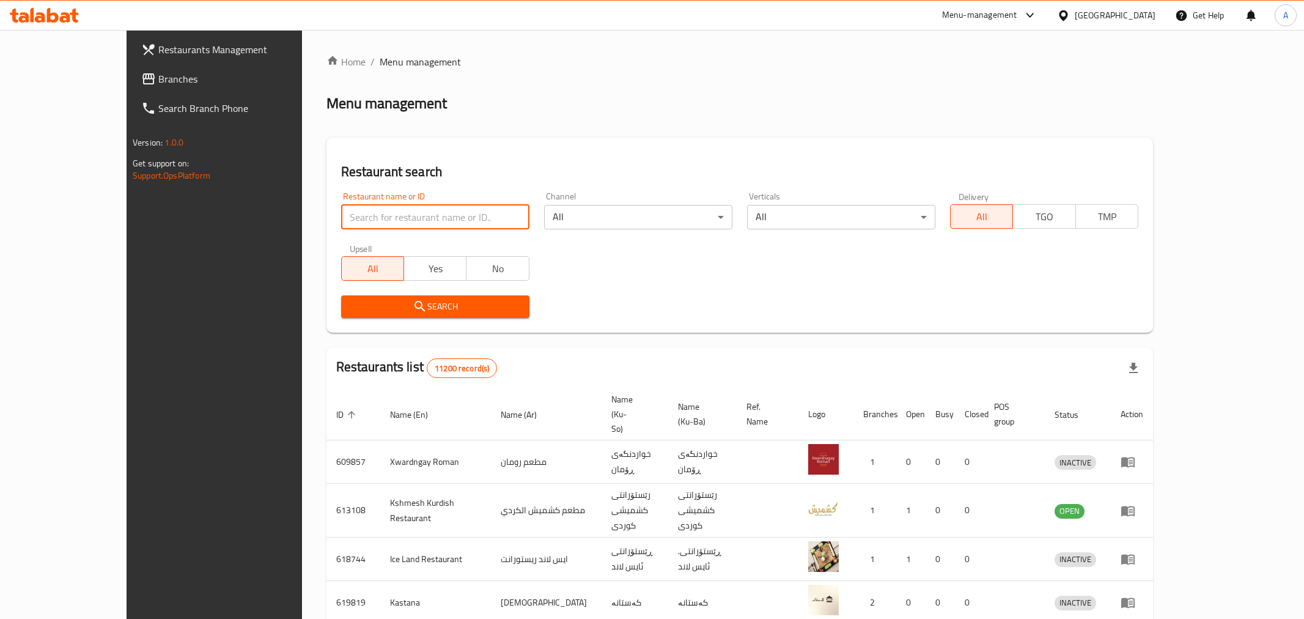
click at [341, 210] on input "search" at bounding box center [435, 217] width 188 height 24
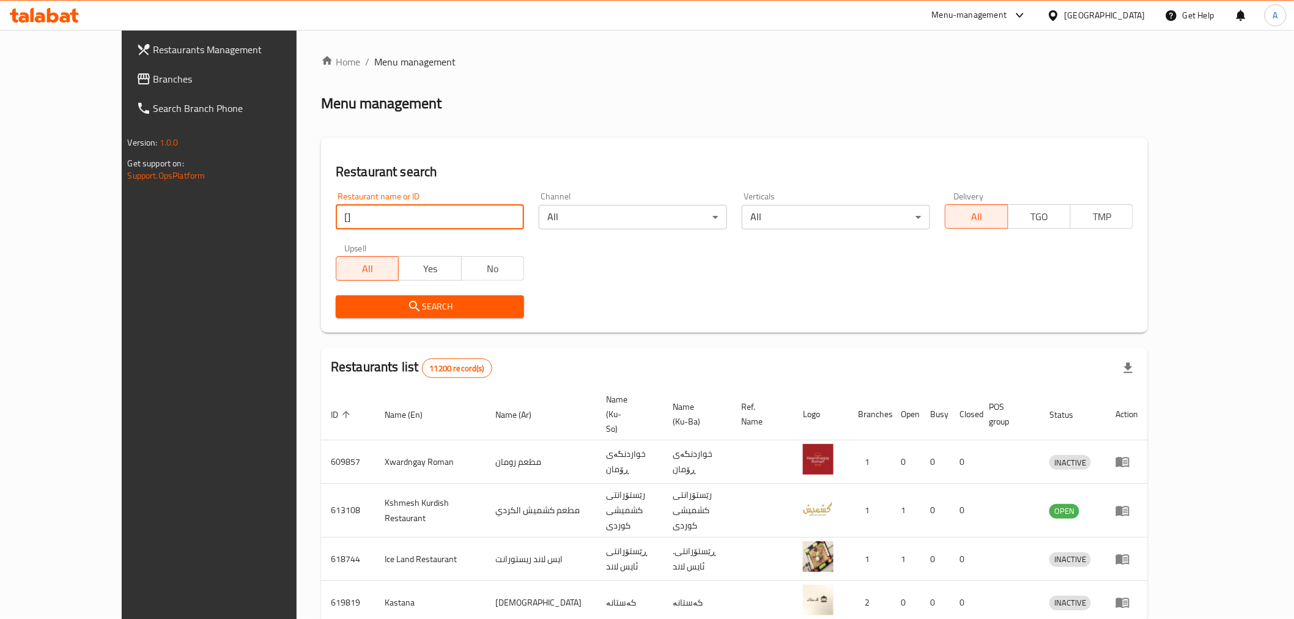
type input "["
click button "Search" at bounding box center [430, 306] width 188 height 23
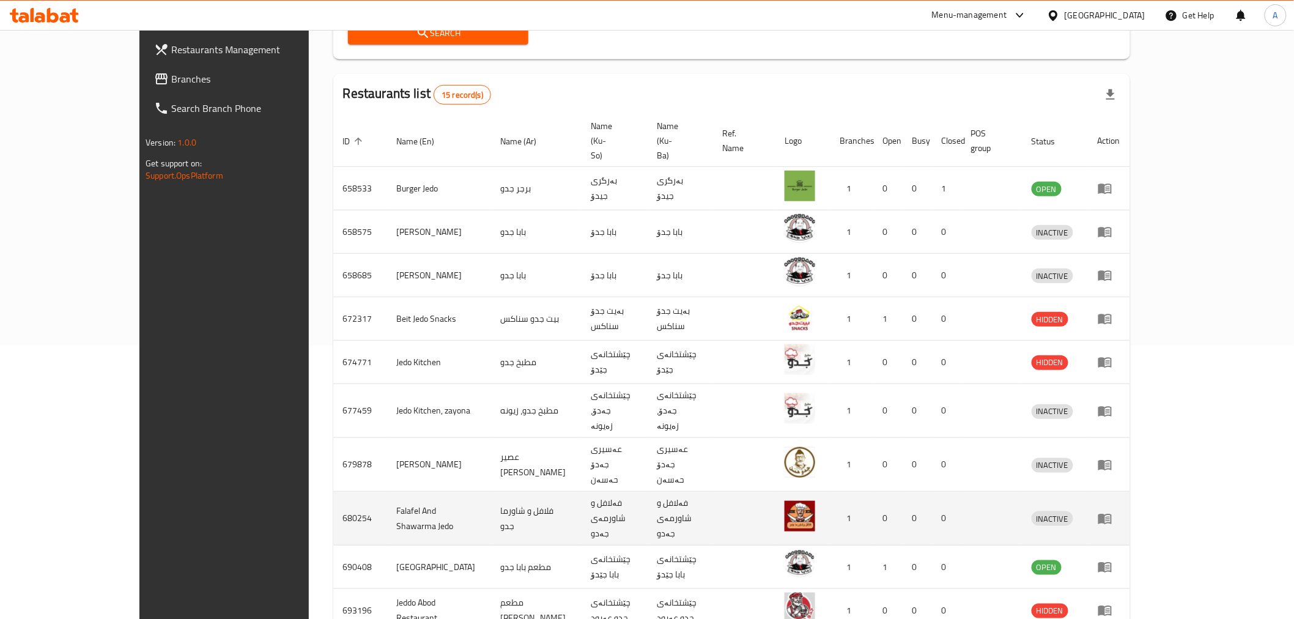
scroll to position [295, 0]
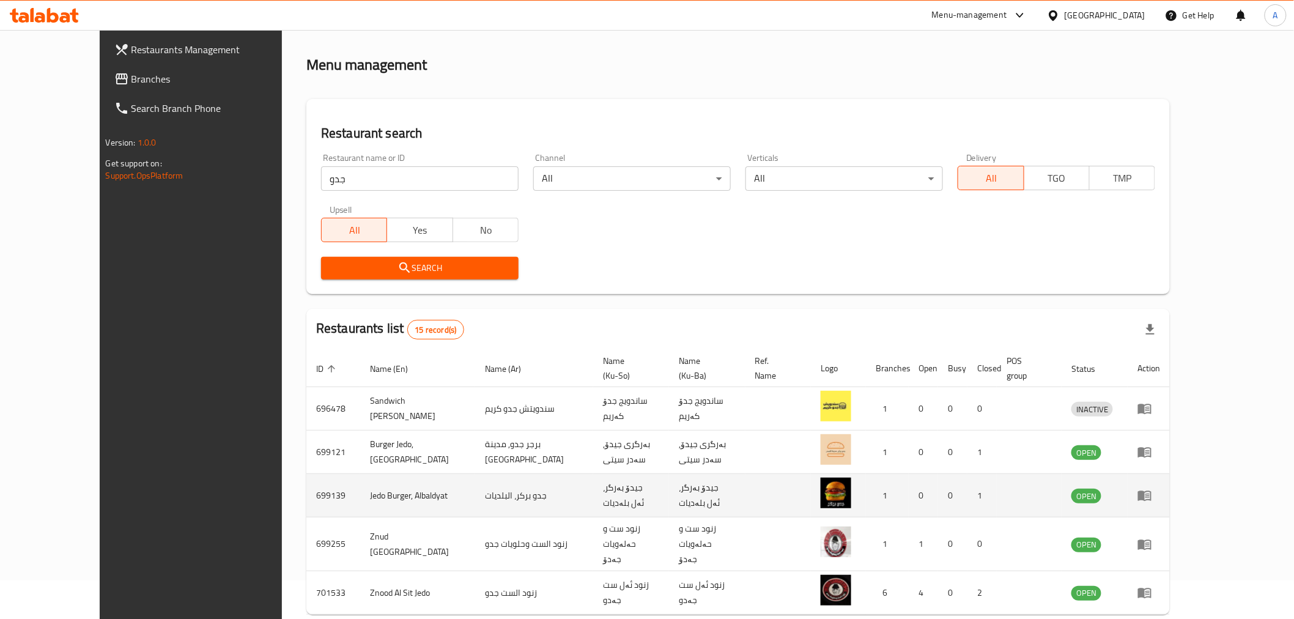
scroll to position [77, 0]
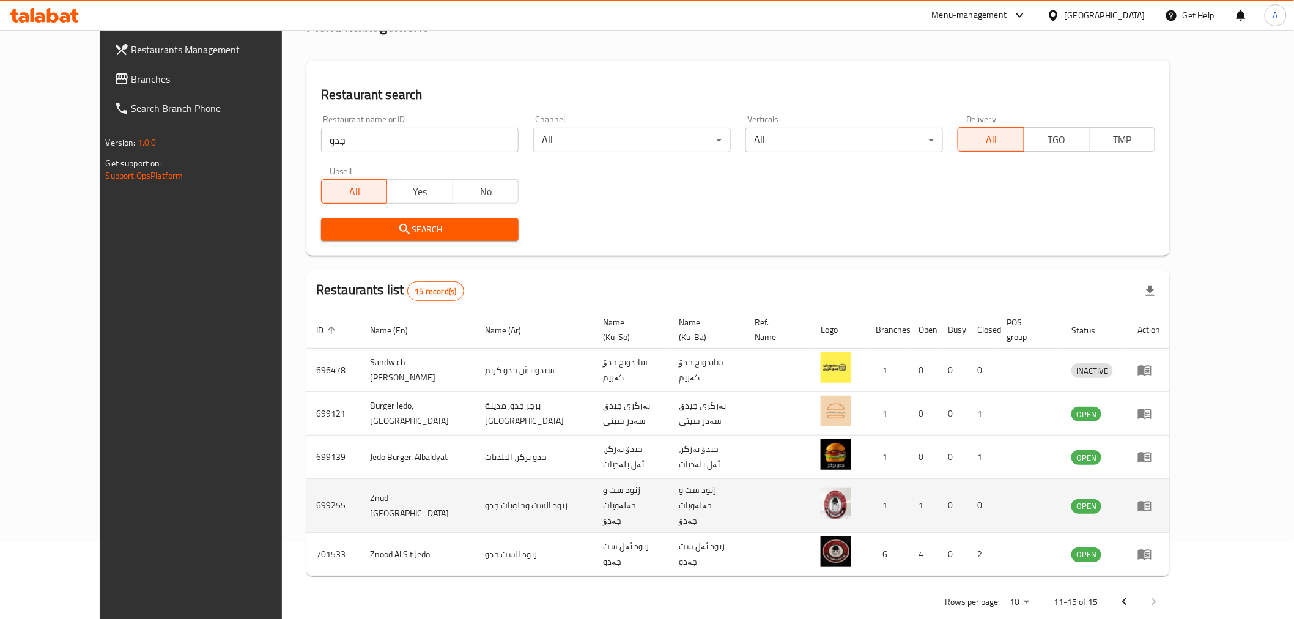
click at [475, 482] on td "زنود الست وحلويات جدو" at bounding box center [534, 506] width 118 height 54
click at [360, 489] on td "Znud [GEOGRAPHIC_DATA]" at bounding box center [417, 506] width 115 height 54
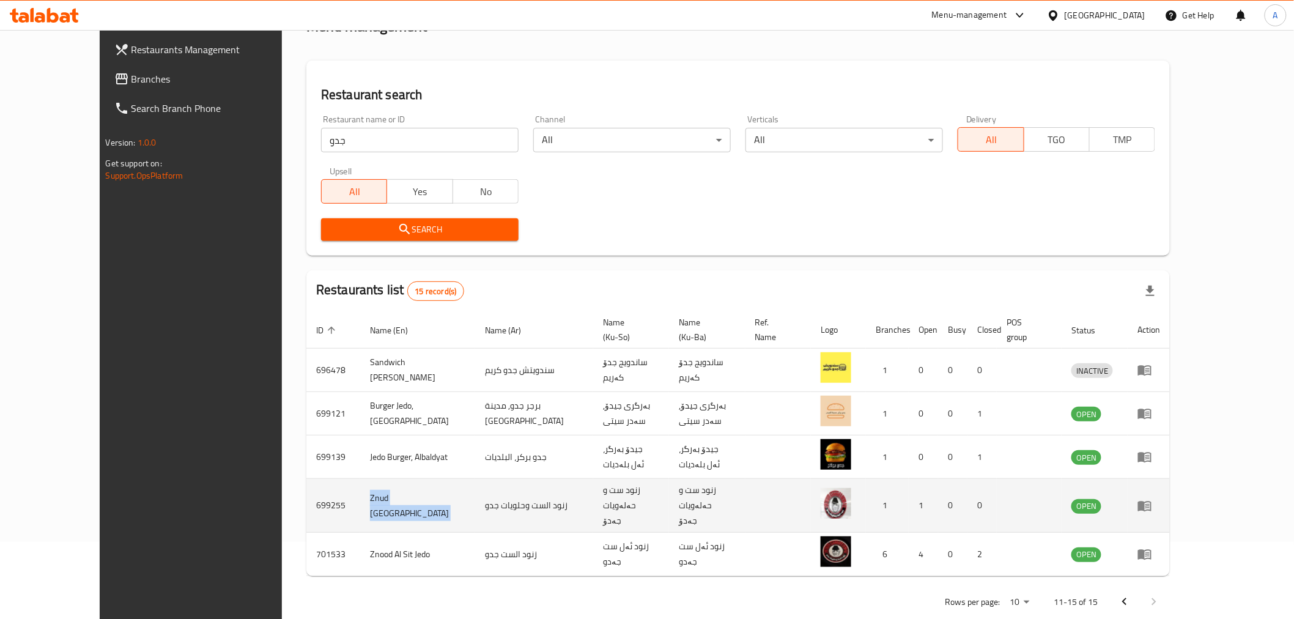
click at [360, 489] on td "Znud [GEOGRAPHIC_DATA]" at bounding box center [417, 506] width 115 height 54
click at [306, 481] on td "699255" at bounding box center [333, 506] width 54 height 54
copy td "699255"
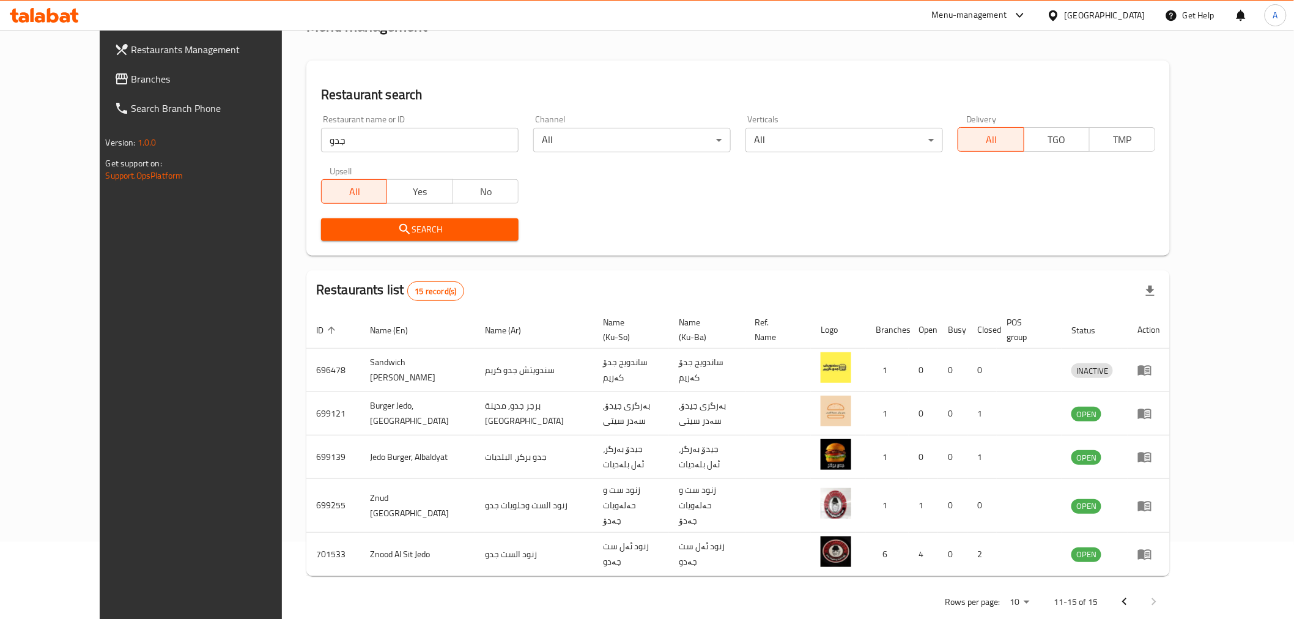
click at [338, 142] on input "جدو" at bounding box center [420, 140] width 198 height 24
paste input "699255"
type input "699255"
click button "Search" at bounding box center [420, 229] width 198 height 23
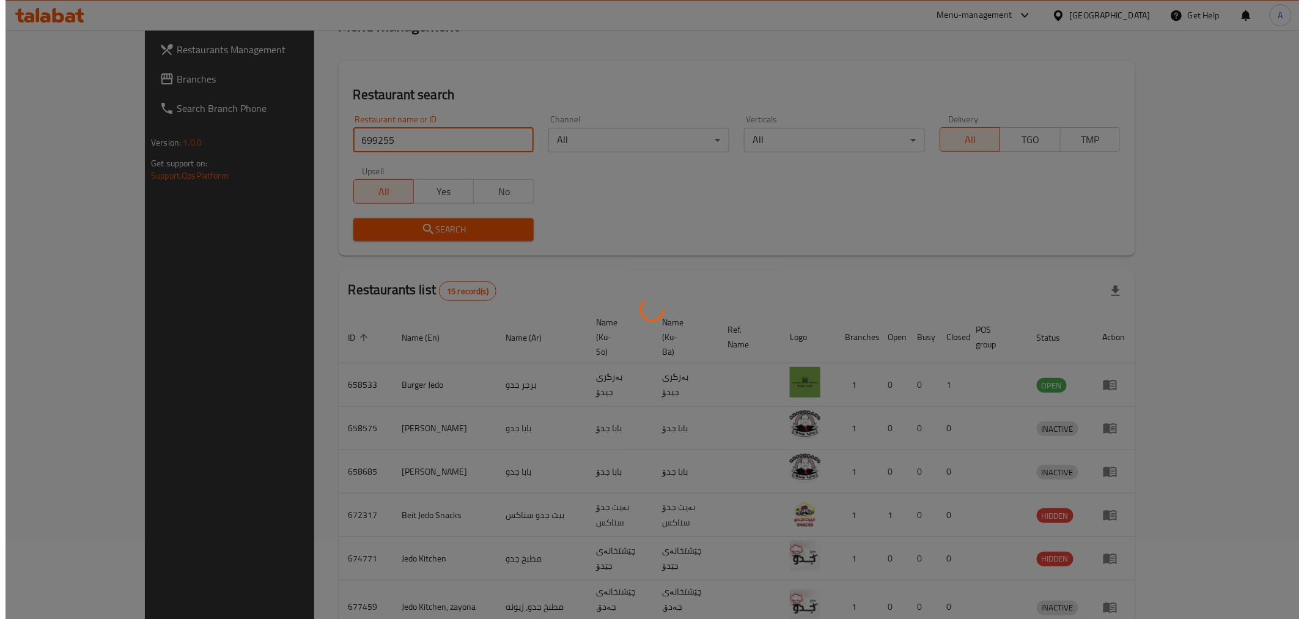
scroll to position [0, 0]
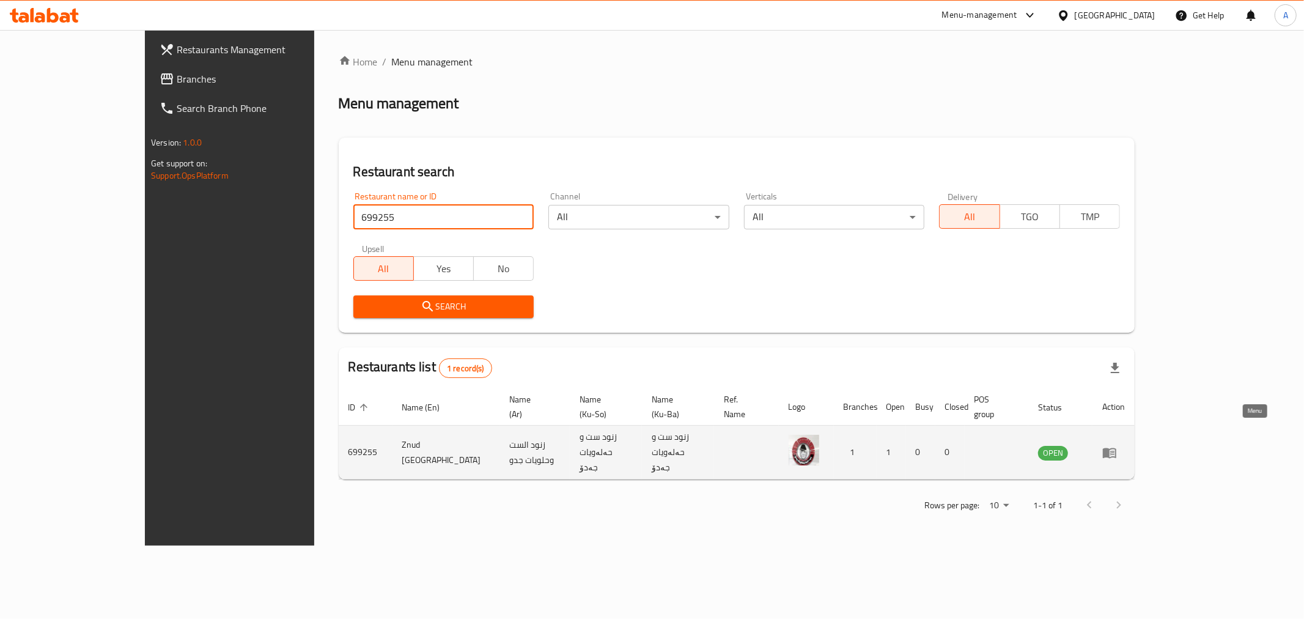
click at [1117, 445] on icon "enhanced table" at bounding box center [1110, 452] width 15 height 15
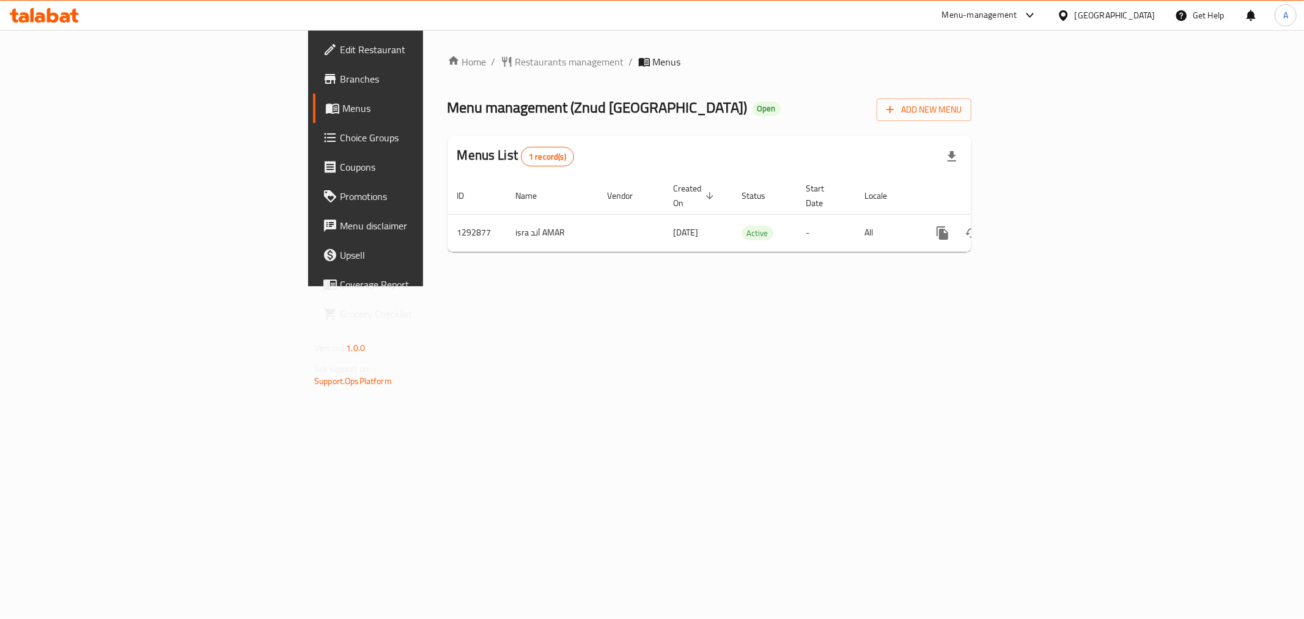
click at [494, 111] on span "Menu management ( Znud [GEOGRAPHIC_DATA] )" at bounding box center [598, 108] width 300 height 28
click at [516, 62] on span "Restaurants management" at bounding box center [570, 61] width 109 height 15
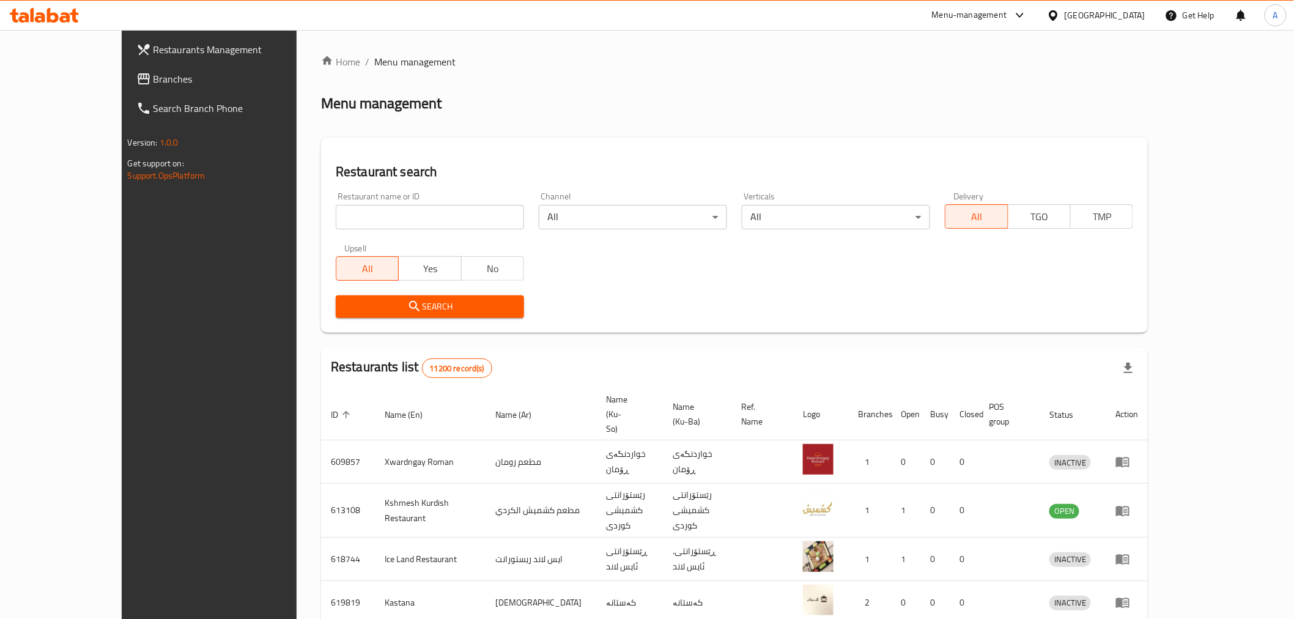
click at [340, 210] on input "search" at bounding box center [430, 217] width 188 height 24
click button "Search" at bounding box center [430, 306] width 188 height 23
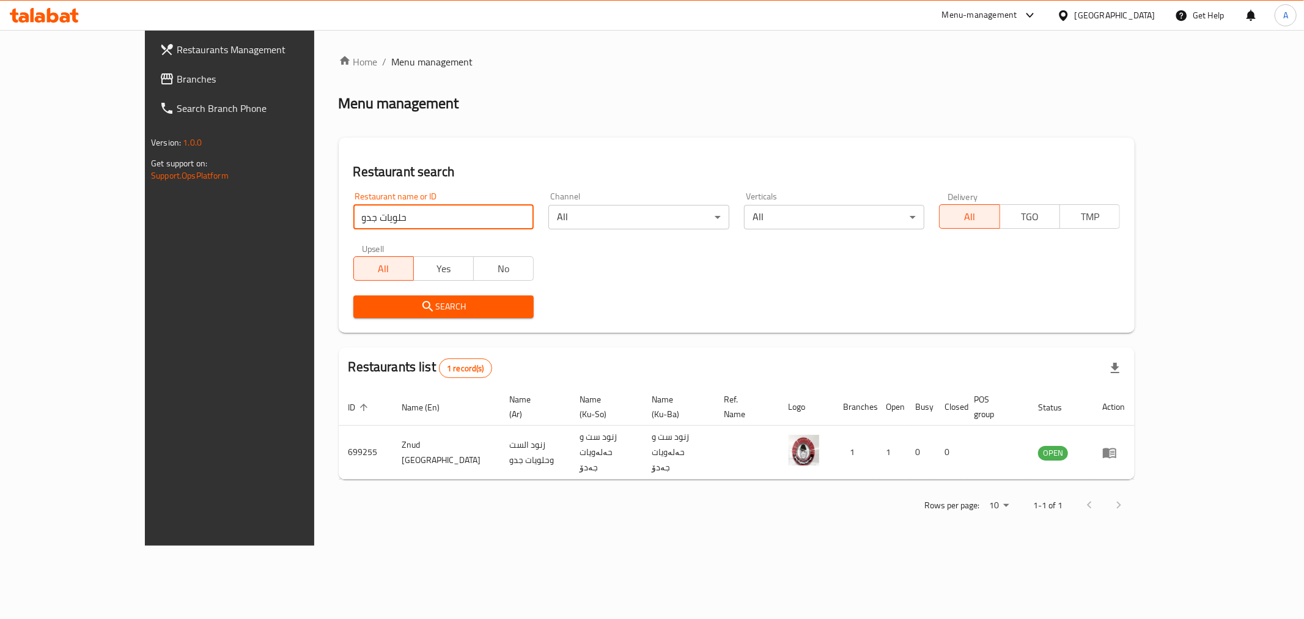
click at [380, 215] on input "حلويات جدو" at bounding box center [443, 217] width 181 height 24
click button "Search" at bounding box center [443, 306] width 181 height 23
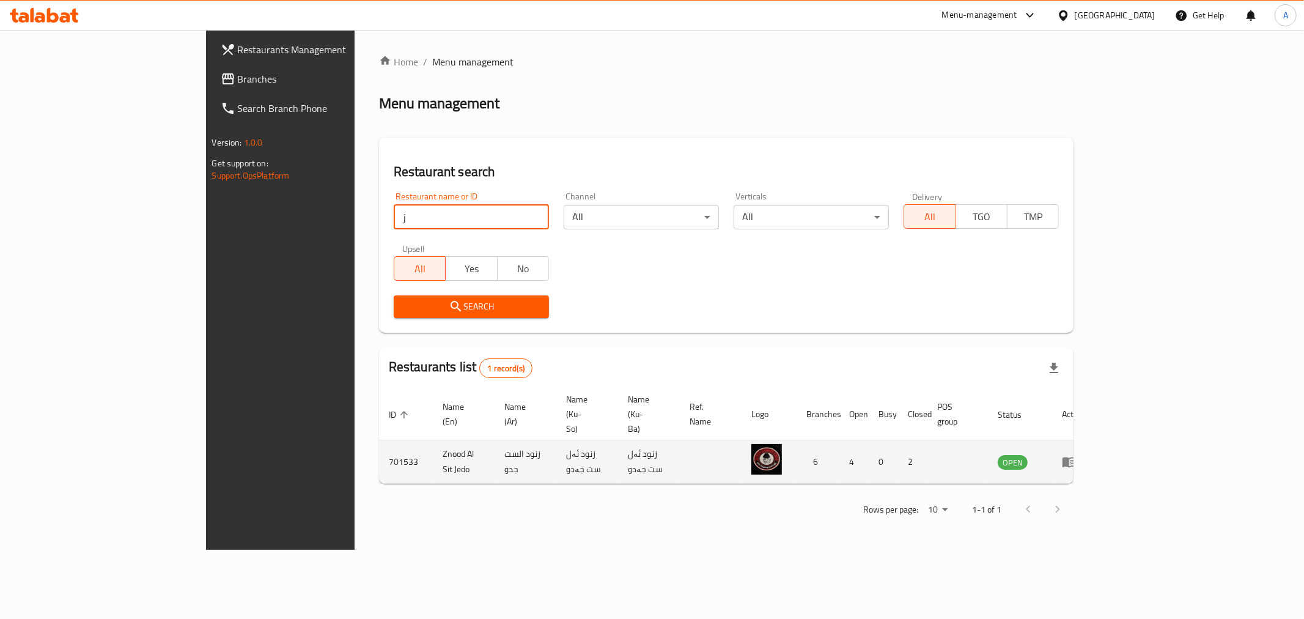
type input "ز"
click at [433, 440] on td "Znood Al Sit Jedo" at bounding box center [464, 461] width 62 height 43
copy td "Znood Al Sit Jedo"
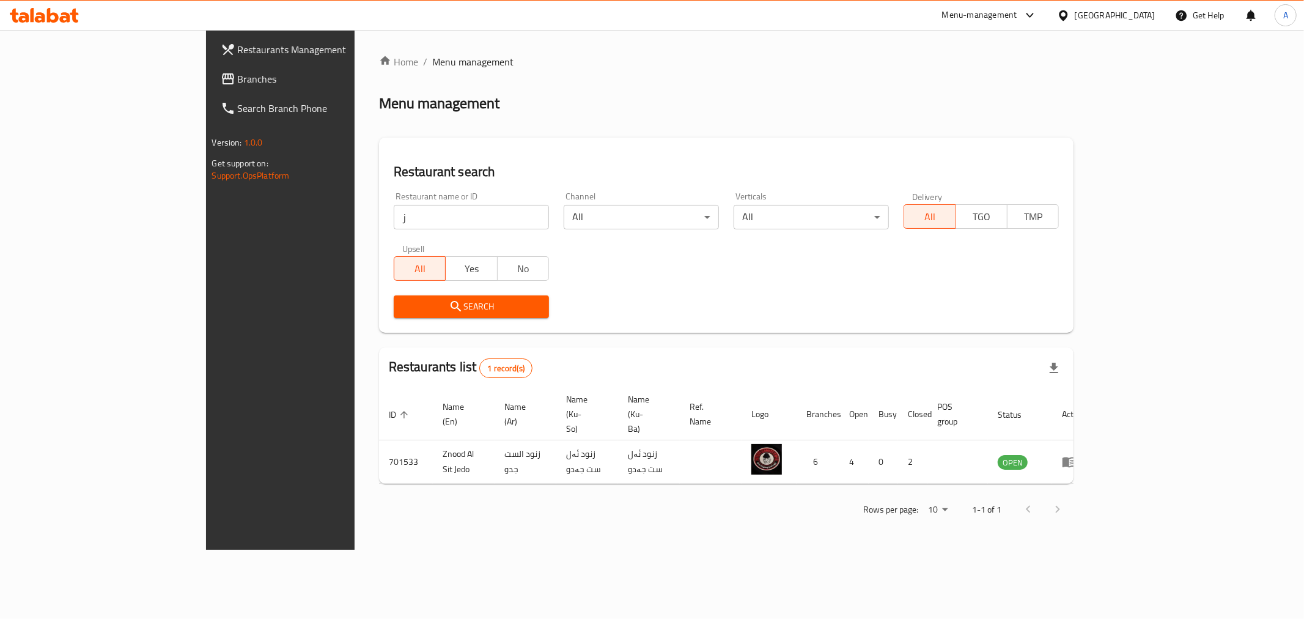
click at [400, 203] on div "Restaurant name or ID ز Restaurant name or ID" at bounding box center [471, 210] width 155 height 37
click at [394, 212] on input "ز" at bounding box center [471, 217] width 155 height 24
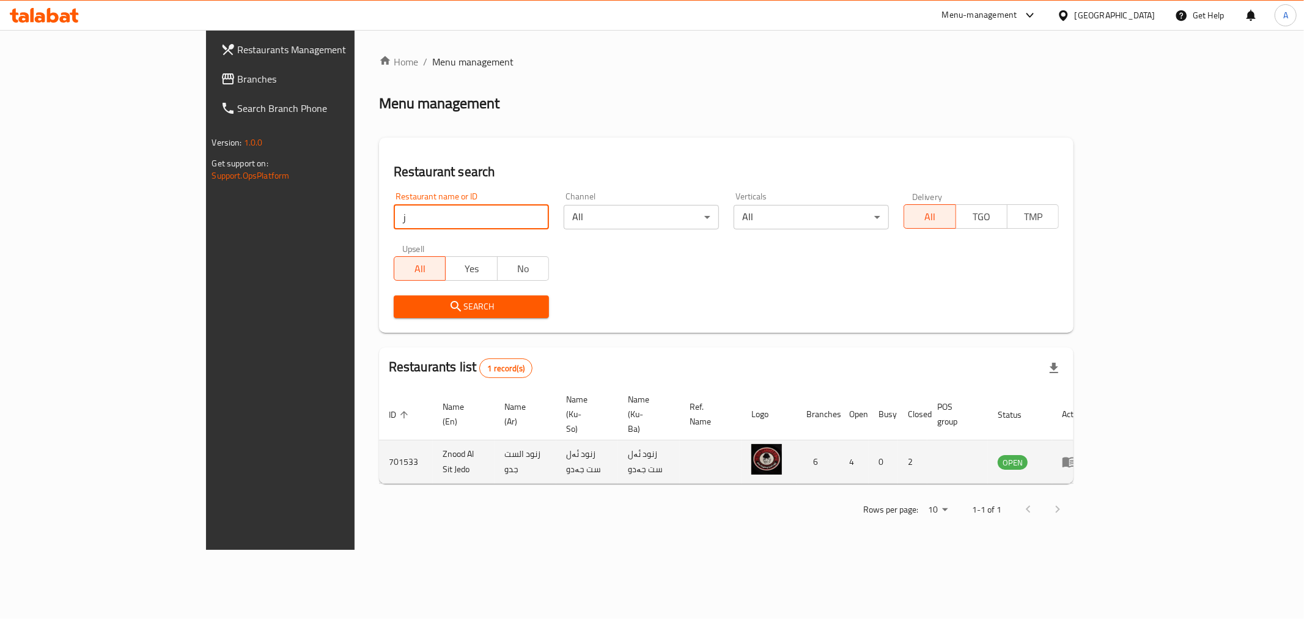
click at [1076, 457] on icon "enhanced table" at bounding box center [1069, 462] width 13 height 10
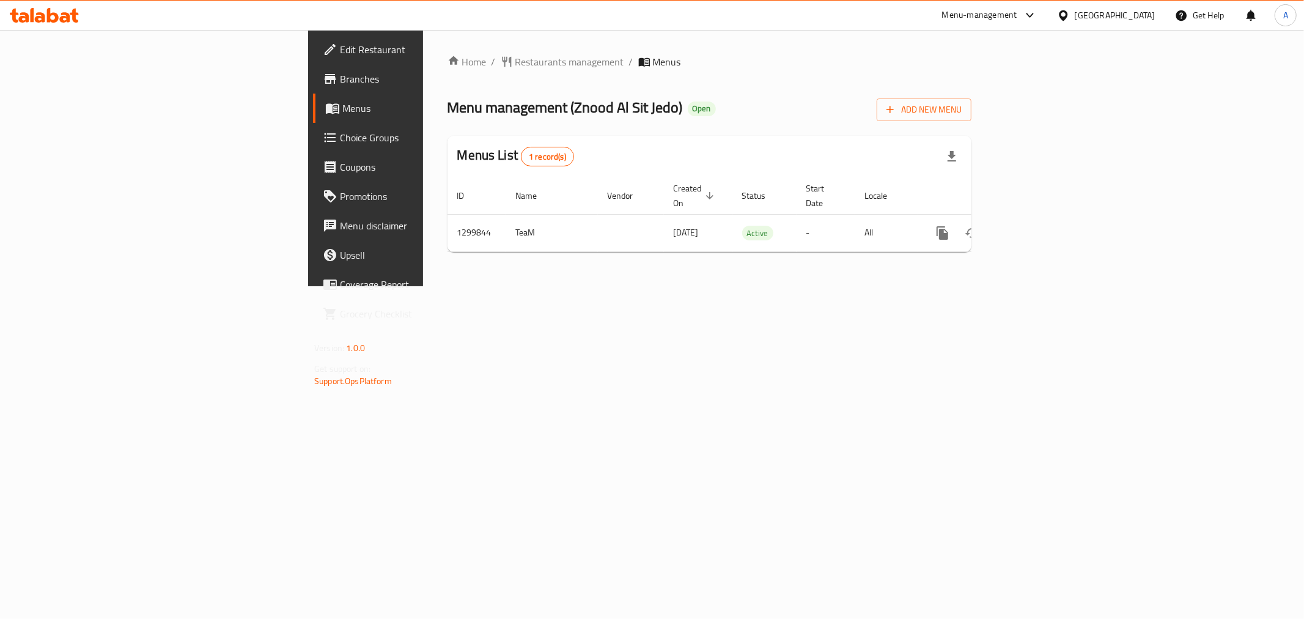
click at [340, 86] on span "Branches" at bounding box center [428, 79] width 176 height 15
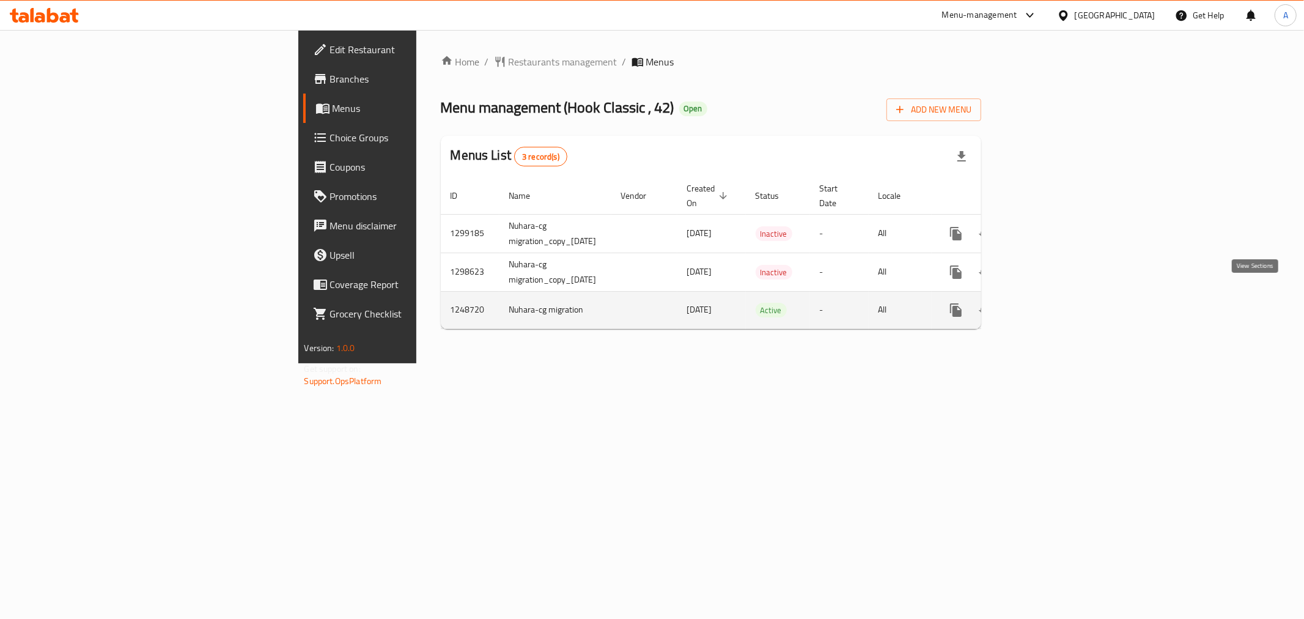
click at [1052, 303] on icon "enhanced table" at bounding box center [1044, 310] width 15 height 15
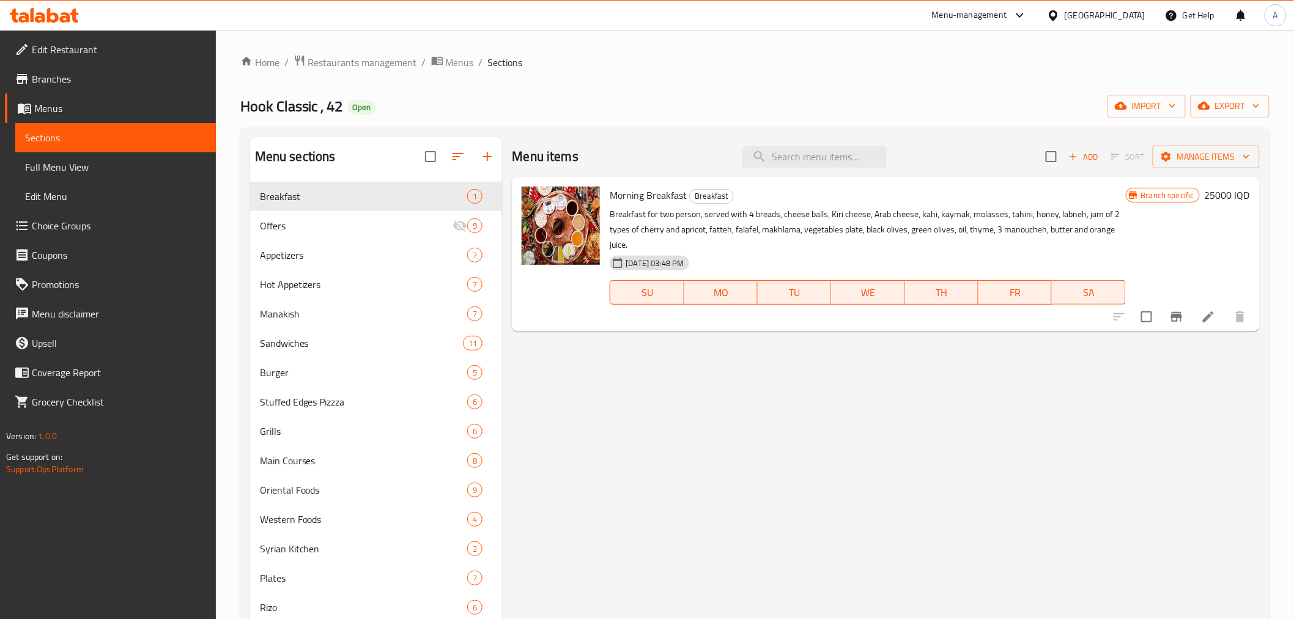
click at [555, 148] on h2 "Menu items" at bounding box center [545, 156] width 67 height 18
click at [557, 106] on div "Hook Classic , 42 Open import export" at bounding box center [754, 106] width 1029 height 23
click at [560, 153] on h2 "Menu items" at bounding box center [545, 156] width 67 height 18
click at [565, 159] on h2 "Menu items" at bounding box center [545, 156] width 67 height 18
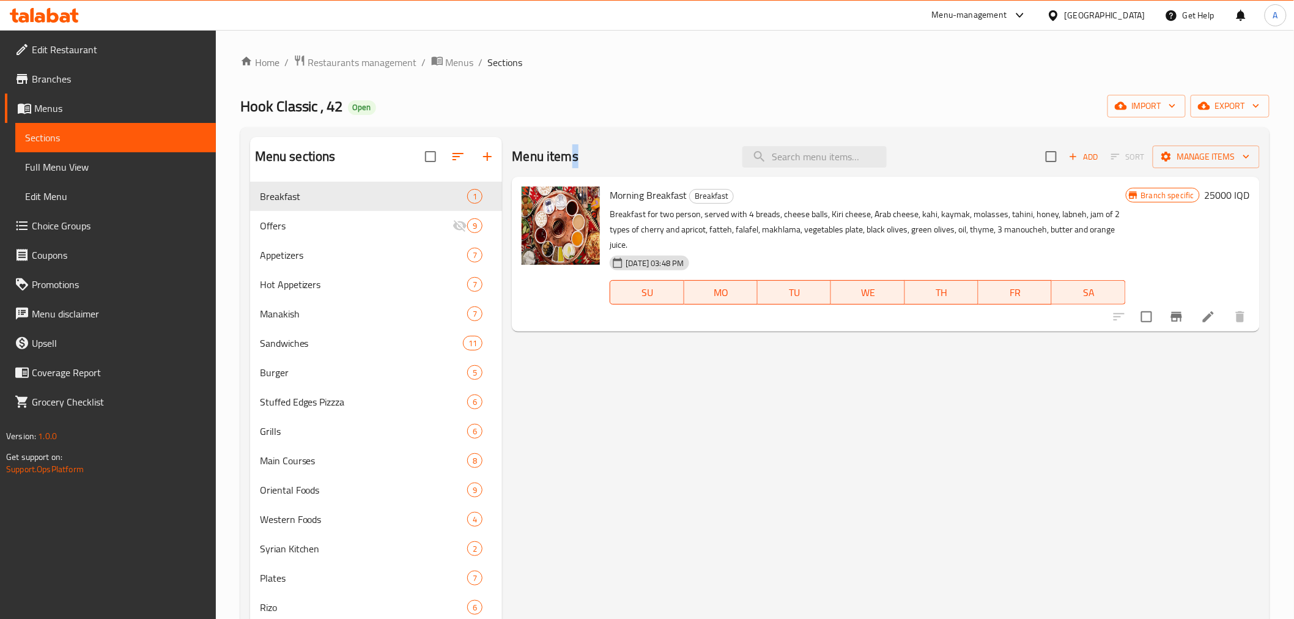
drag, startPoint x: 569, startPoint y: 160, endPoint x: 577, endPoint y: 160, distance: 8.6
click at [577, 160] on div "Menu items Add Sort Manage items" at bounding box center [885, 157] width 747 height 40
click at [576, 159] on h2 "Menu items" at bounding box center [545, 156] width 67 height 18
click at [571, 159] on h2 "Menu items" at bounding box center [545, 156] width 67 height 18
click at [346, 314] on span "Manakish" at bounding box center [347, 313] width 174 height 15
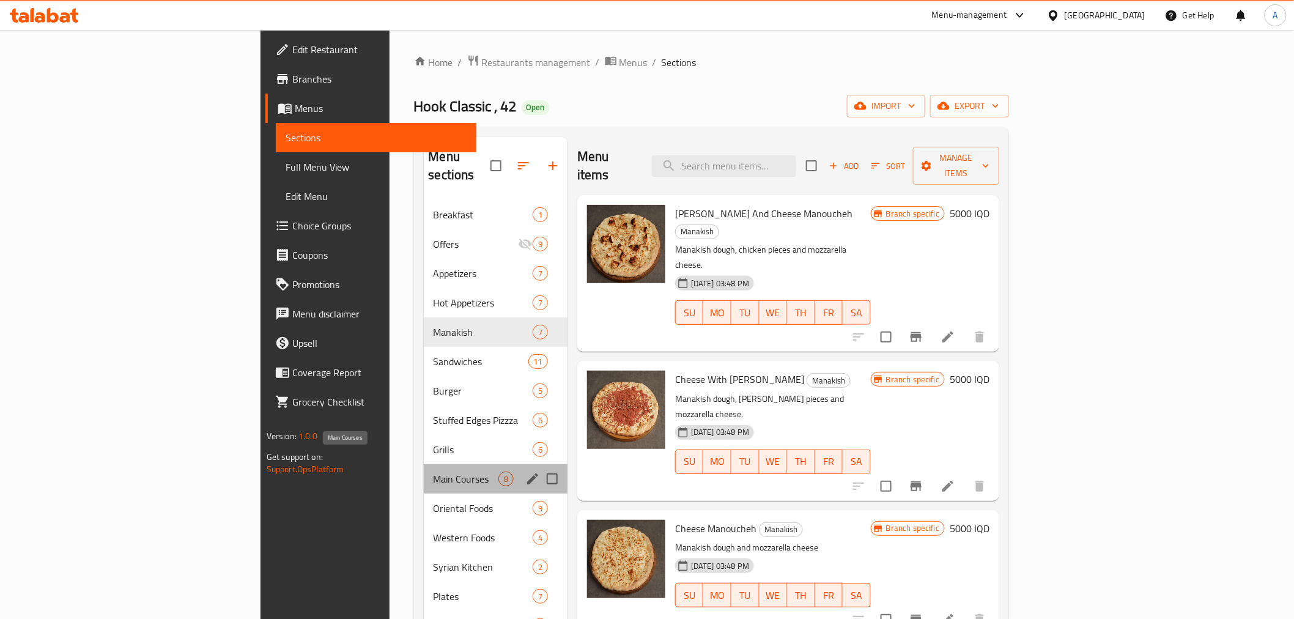
click at [434, 471] on span "Main Courses" at bounding box center [466, 478] width 65 height 15
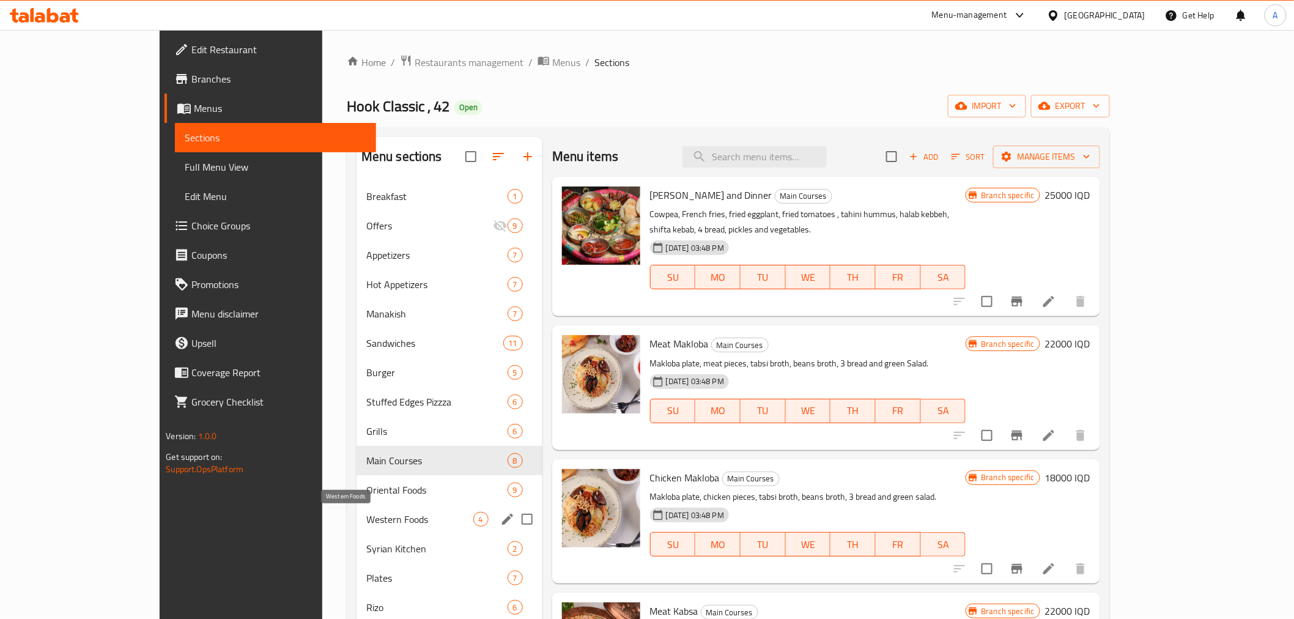
click at [366, 512] on span "Western Foods" at bounding box center [419, 519] width 107 height 15
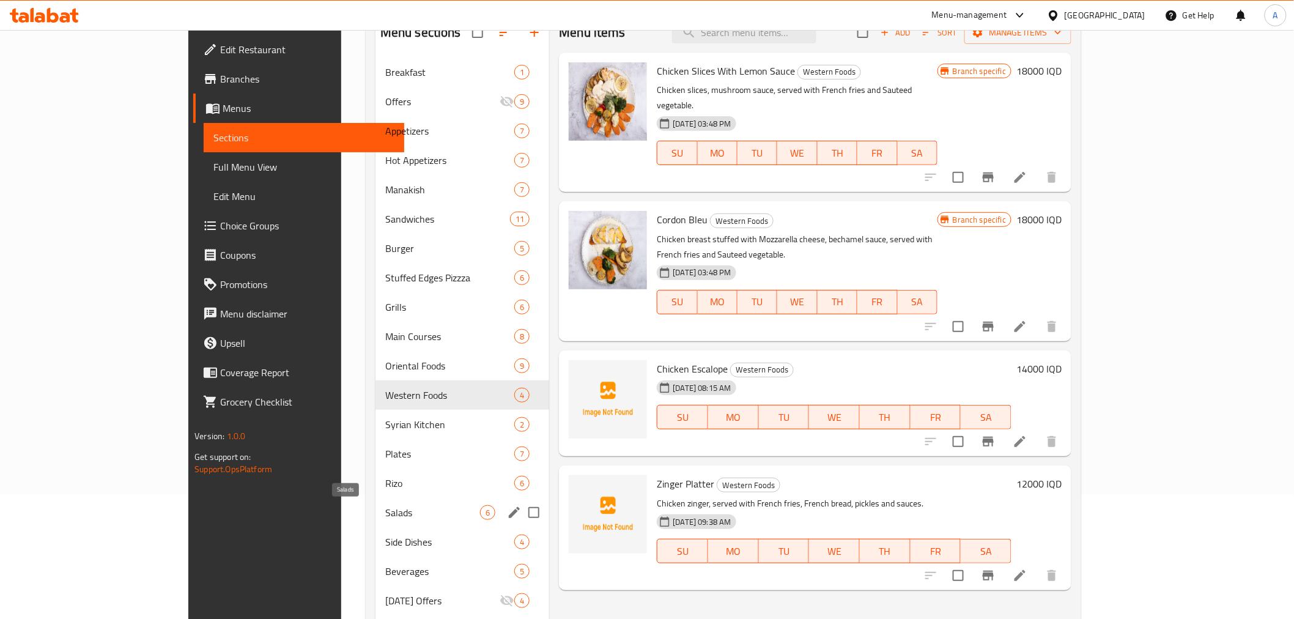
scroll to position [136, 0]
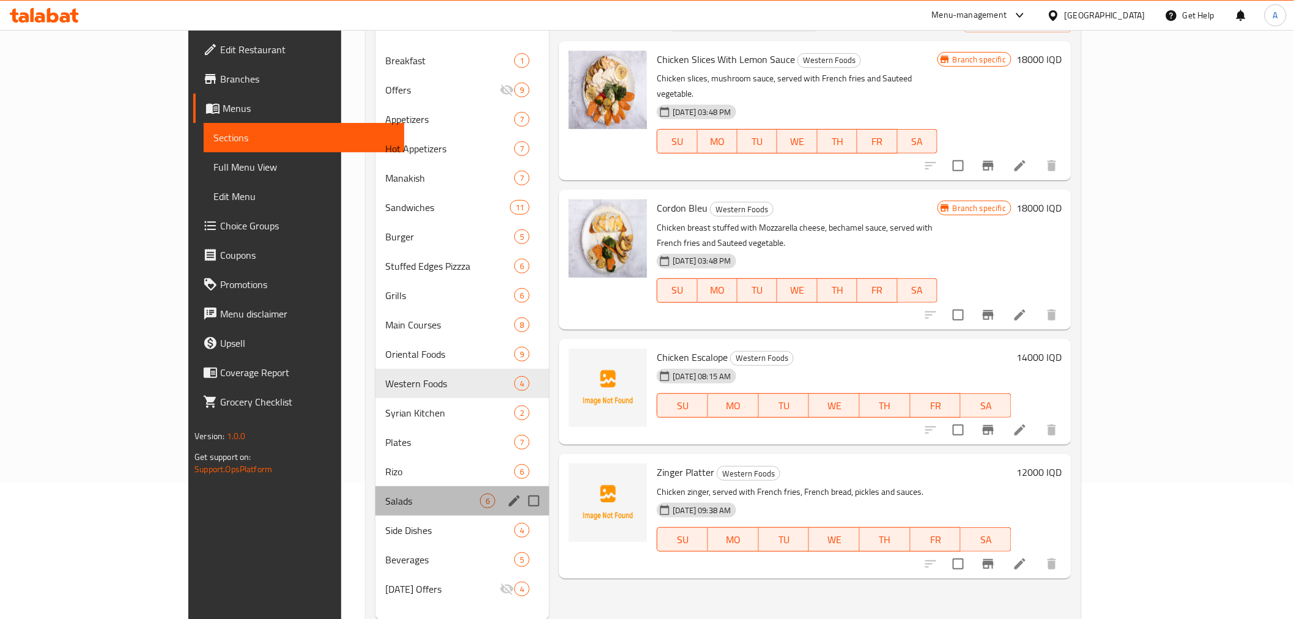
click at [375, 512] on div "Salads 6" at bounding box center [462, 500] width 174 height 29
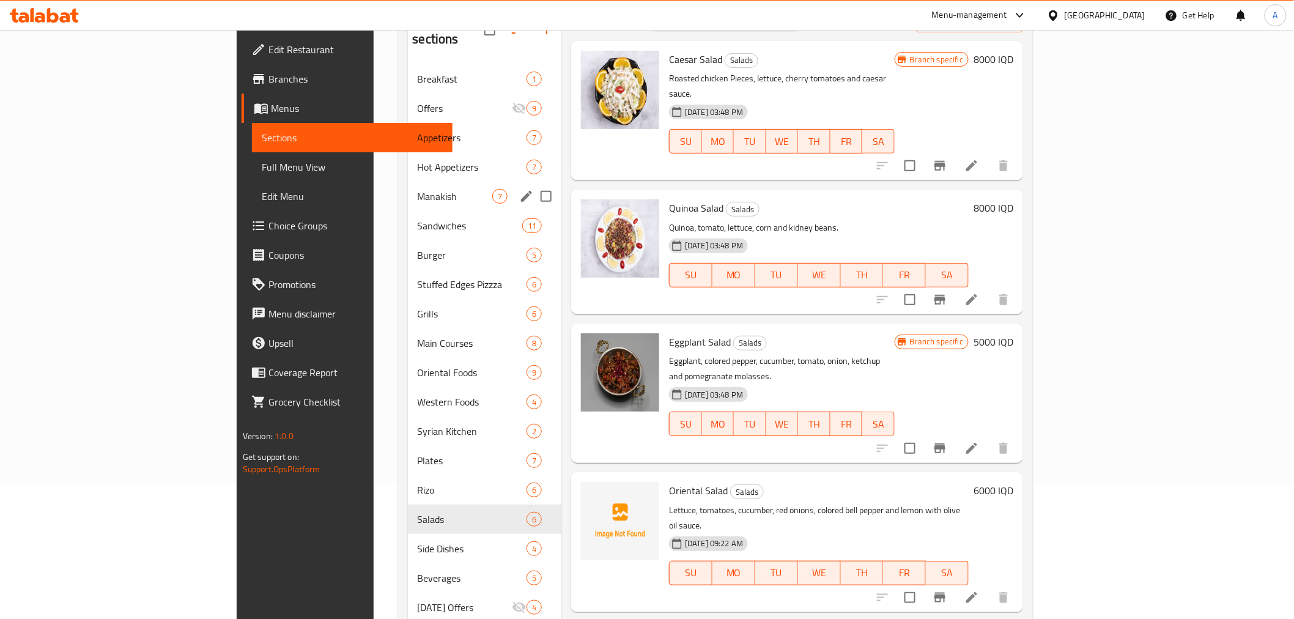
click at [408, 182] on div "Manakish 7" at bounding box center [485, 196] width 154 height 29
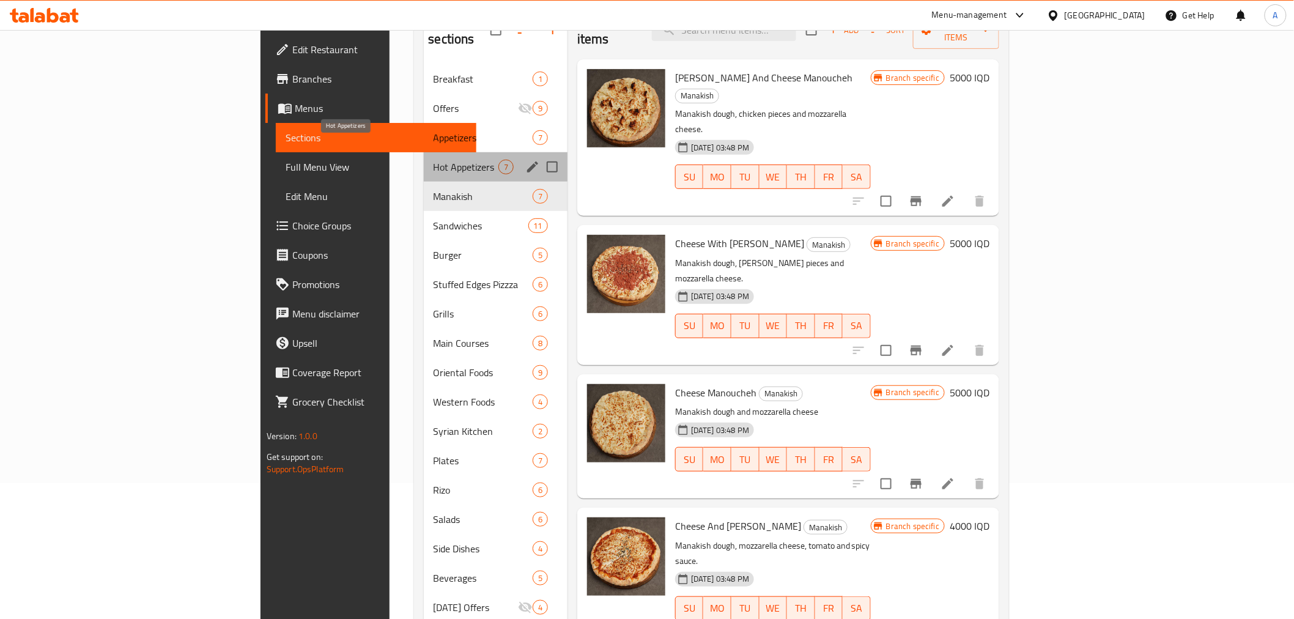
click at [434, 160] on span "Hot Appetizers" at bounding box center [466, 167] width 65 height 15
